Goal: Task Accomplishment & Management: Use online tool/utility

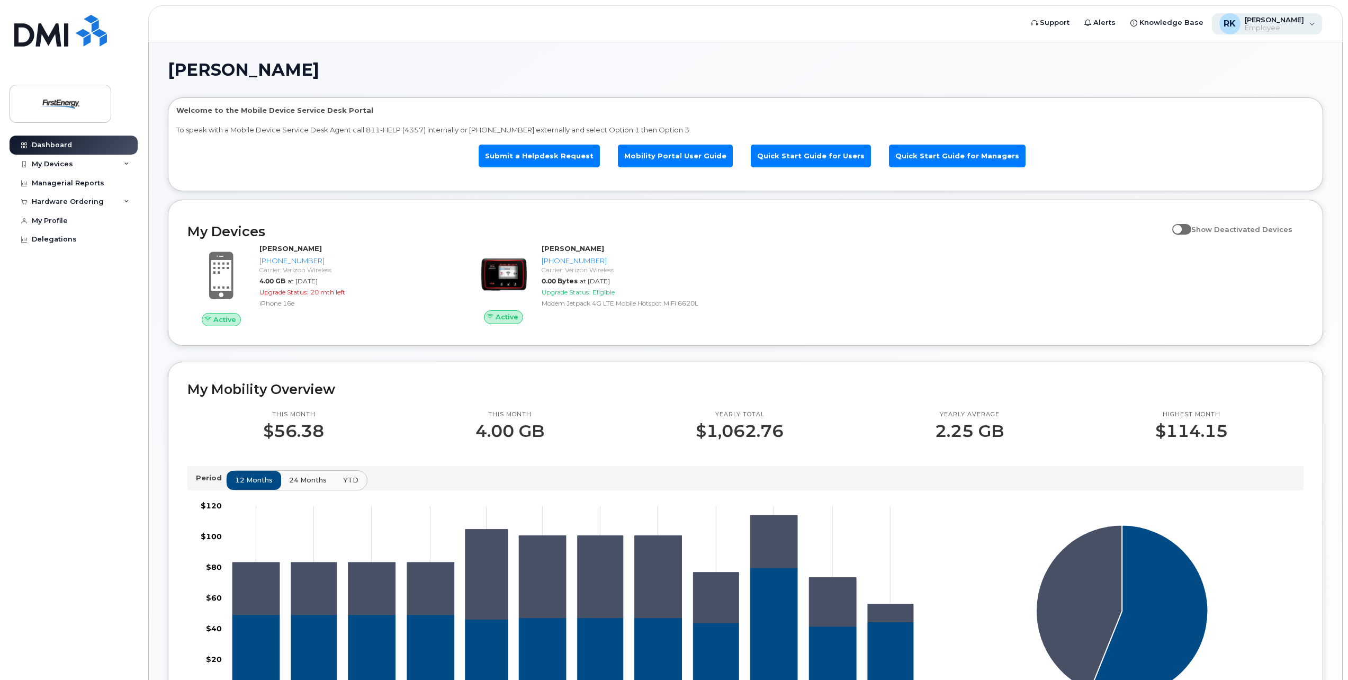
click at [1261, 23] on span "[PERSON_NAME]" at bounding box center [1274, 19] width 59 height 8
click at [1092, 81] on div "[GEOGRAPHIC_DATA][PERSON_NAME] Welcome to the Mobile Device Service Desk Portal…" at bounding box center [746, 494] width 1156 height 867
click at [60, 220] on div "My Profile" at bounding box center [50, 221] width 36 height 8
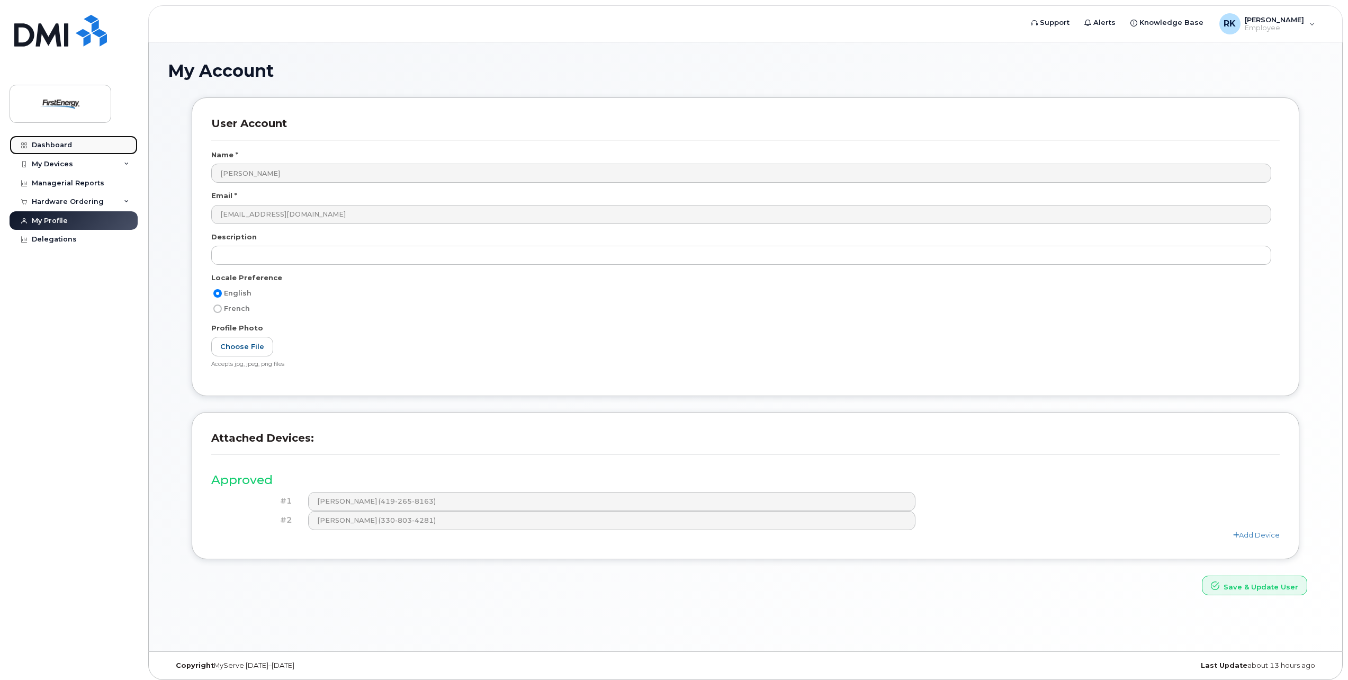
click at [44, 147] on div "Dashboard" at bounding box center [52, 145] width 40 height 8
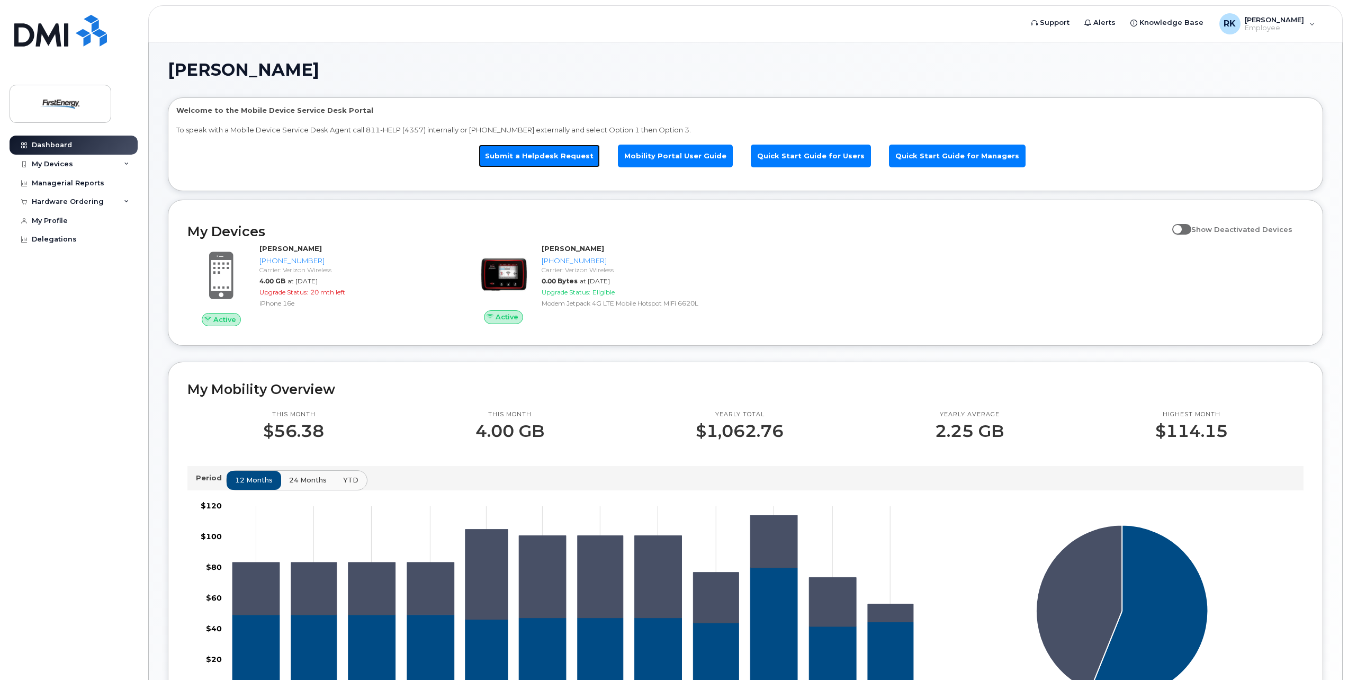
click at [597, 166] on link "Submit a Helpdesk Request" at bounding box center [539, 156] width 121 height 23
click at [67, 182] on div "Managerial Reports" at bounding box center [68, 183] width 73 height 8
click at [42, 181] on div "Managerial Reports" at bounding box center [68, 183] width 73 height 8
click at [555, 157] on link "Submit a Helpdesk Request" at bounding box center [539, 156] width 121 height 23
